Goal: Information Seeking & Learning: Learn about a topic

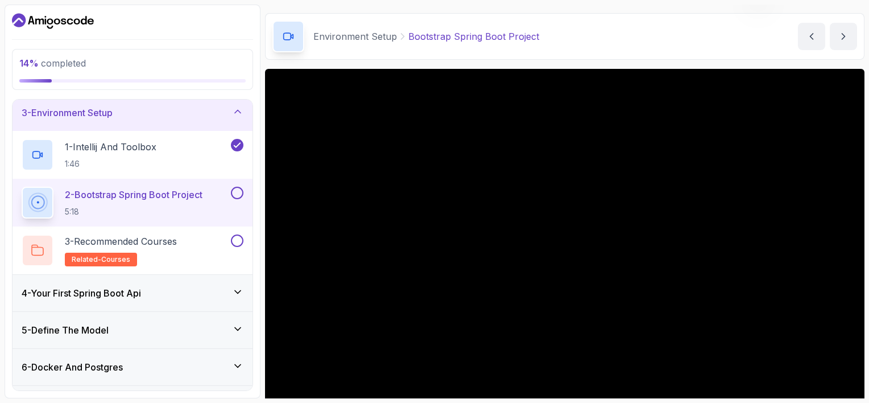
scroll to position [57, 0]
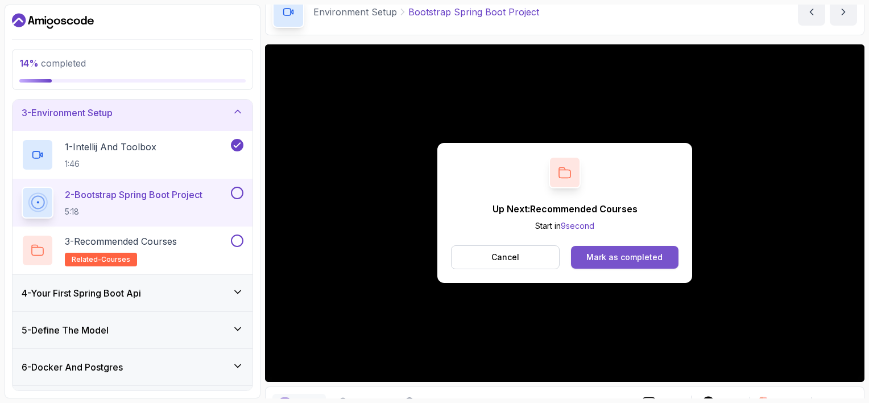
click at [594, 258] on div "Mark as completed" at bounding box center [624, 256] width 76 height 11
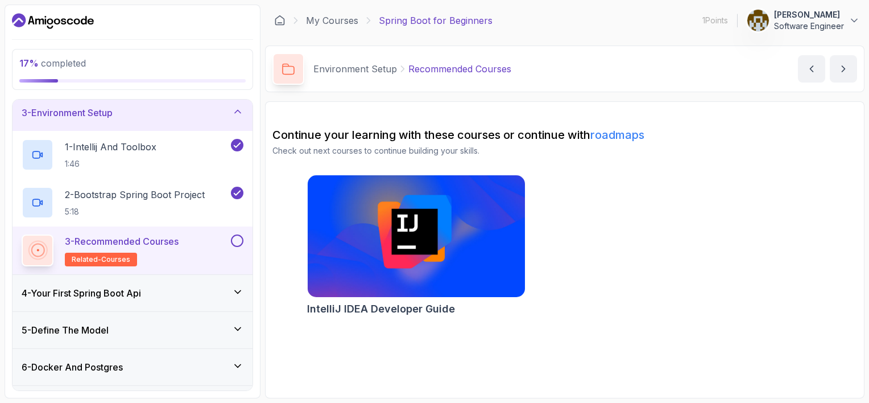
click at [193, 246] on div "3 - Recommended Courses related-courses" at bounding box center [125, 250] width 207 height 32
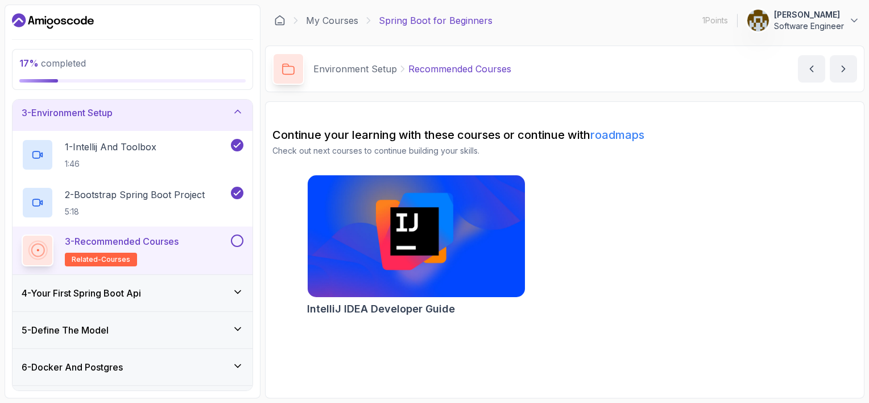
click at [423, 214] on img at bounding box center [416, 236] width 228 height 128
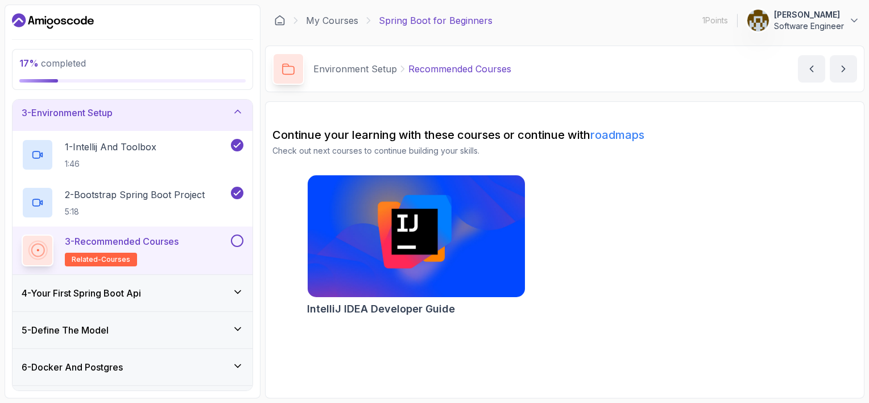
click at [235, 241] on button at bounding box center [237, 240] width 13 height 13
click at [235, 288] on icon at bounding box center [237, 291] width 11 height 11
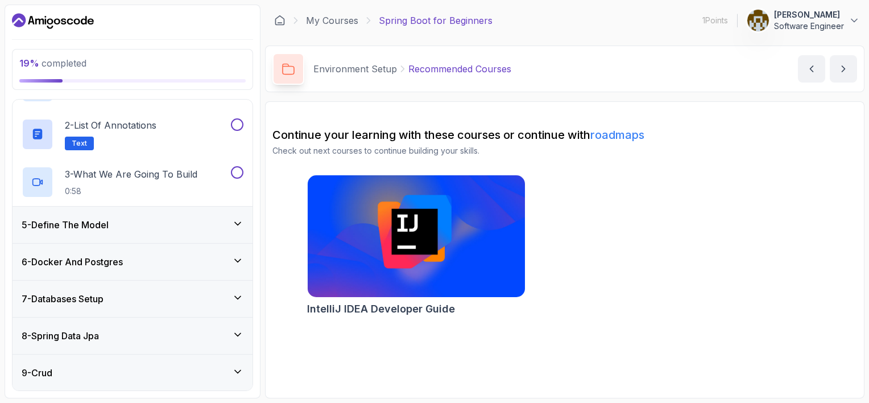
scroll to position [66, 0]
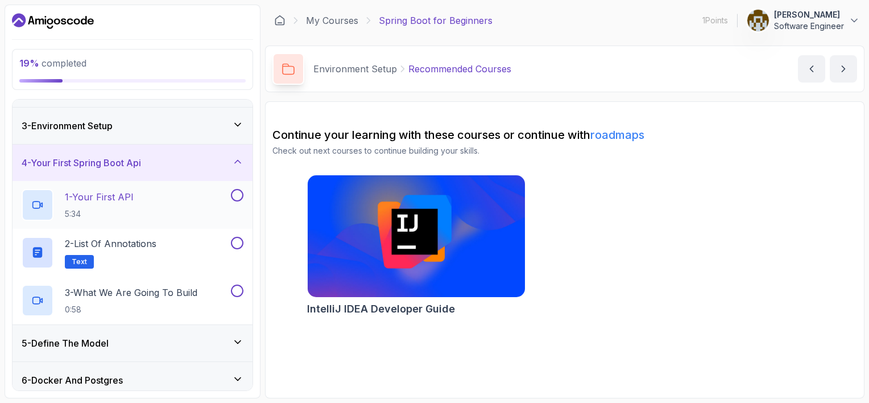
click at [161, 200] on div "1 - Your First API 5:34" at bounding box center [125, 205] width 207 height 32
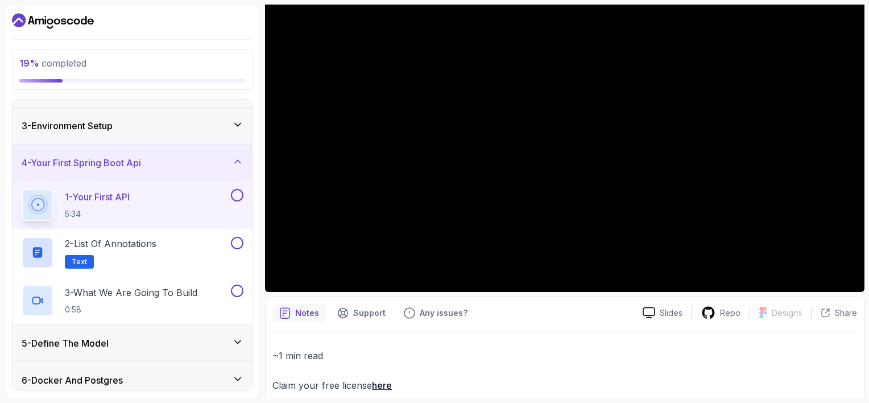
scroll to position [164, 0]
